Goal: Information Seeking & Learning: Find specific fact

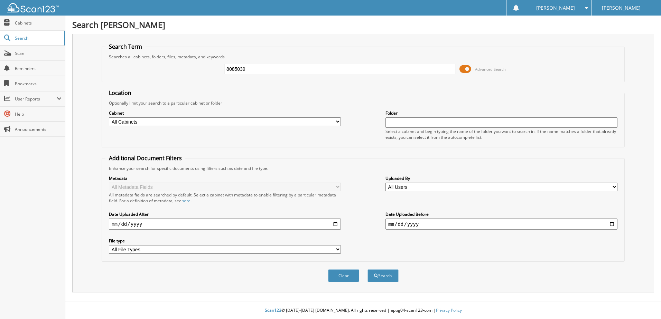
type input "8085039"
click at [367, 269] on button "Search" at bounding box center [382, 275] width 31 height 13
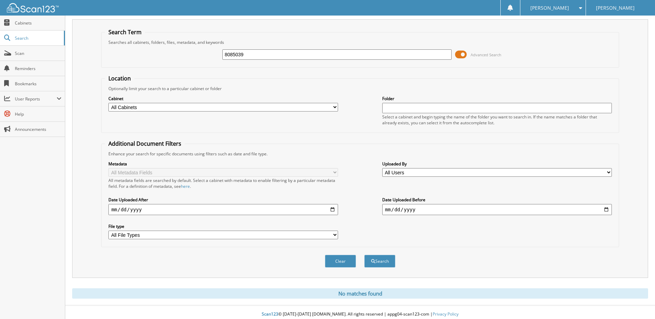
scroll to position [19, 0]
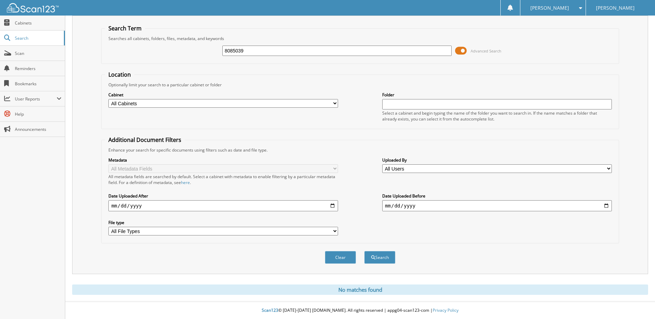
click at [290, 51] on input "8085039" at bounding box center [337, 51] width 230 height 10
type input "8085025"
click at [364, 251] on button "Search" at bounding box center [379, 257] width 31 height 13
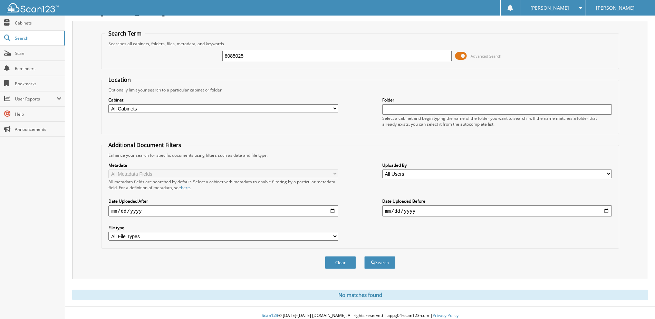
scroll to position [19, 0]
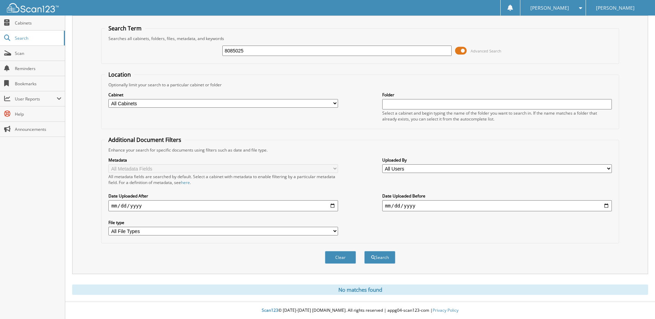
drag, startPoint x: 265, startPoint y: 57, endPoint x: 248, endPoint y: 57, distance: 16.9
click at [248, 57] on div "8085025 Advanced Search" at bounding box center [360, 50] width 510 height 19
click at [248, 54] on input "8085025" at bounding box center [337, 51] width 230 height 10
type input "8085019"
click at [364, 251] on button "Search" at bounding box center [379, 257] width 31 height 13
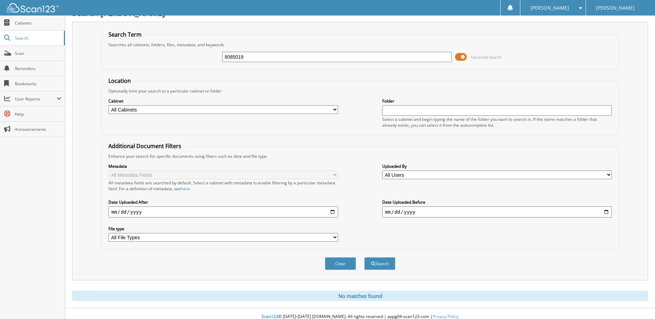
scroll to position [19, 0]
